Goal: Task Accomplishment & Management: Complete application form

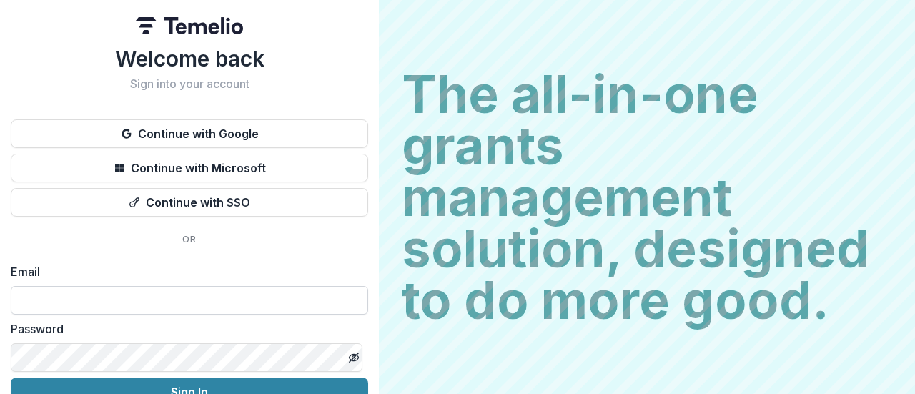
drag, startPoint x: 0, startPoint y: 0, endPoint x: 246, endPoint y: 301, distance: 388.7
click at [246, 301] on input at bounding box center [189, 300] width 357 height 29
type input "**********"
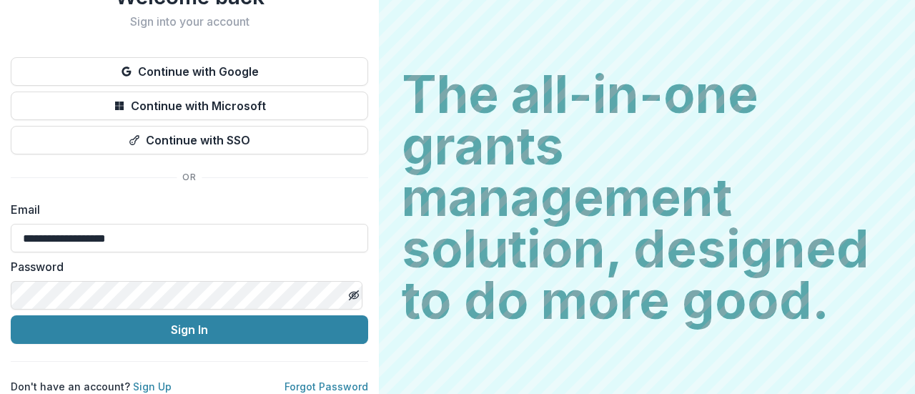
scroll to position [73, 0]
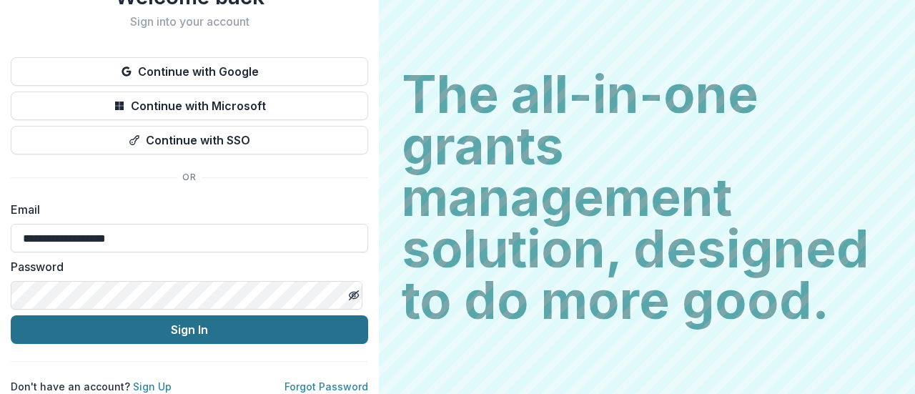
click at [122, 325] on button "Sign In" at bounding box center [189, 329] width 357 height 29
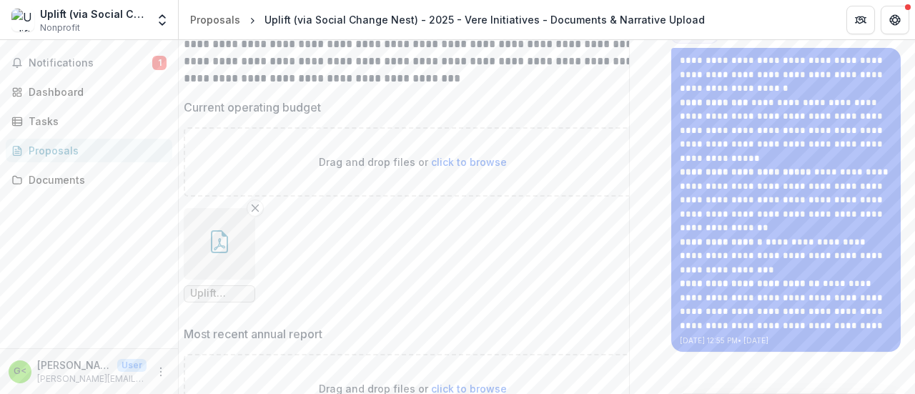
scroll to position [360, 0]
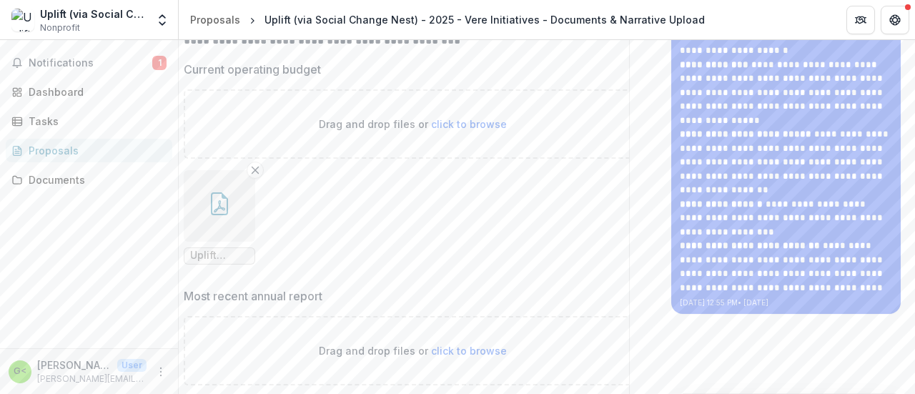
click at [212, 212] on icon "button" at bounding box center [219, 203] width 23 height 23
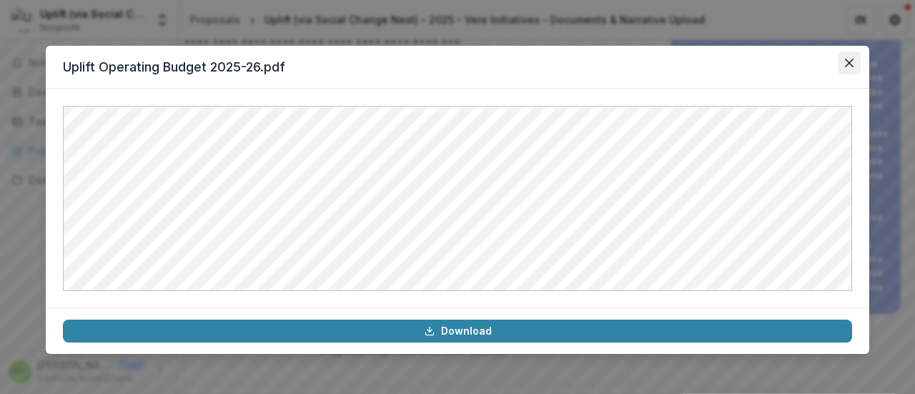
click at [852, 68] on button "Close" at bounding box center [849, 62] width 23 height 23
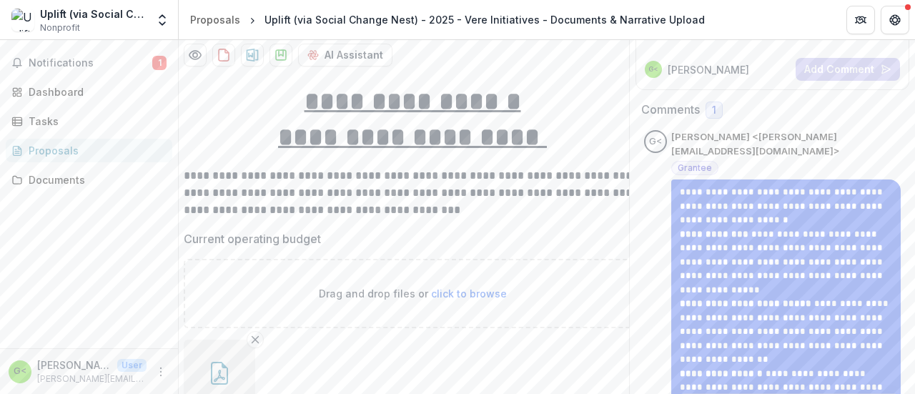
scroll to position [184, 0]
